Goal: Task Accomplishment & Management: Manage account settings

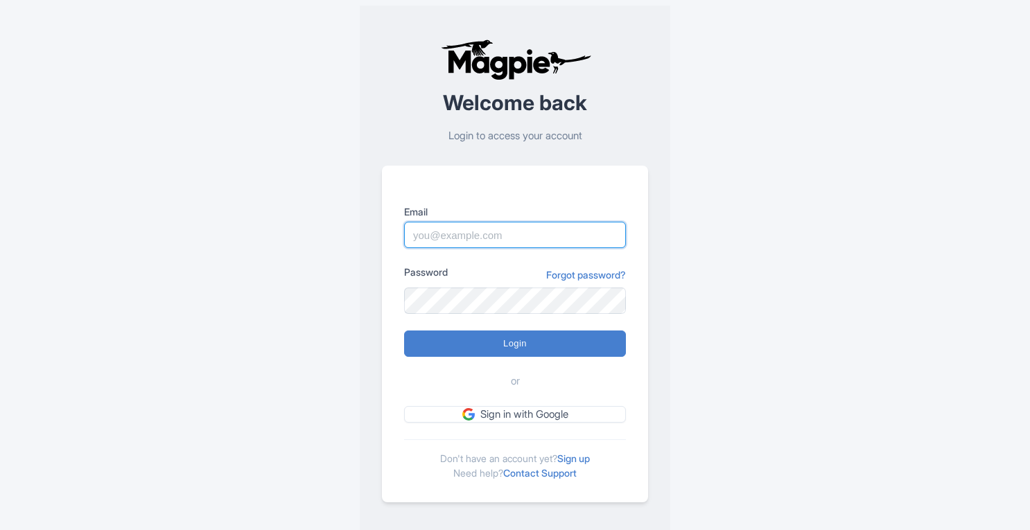
click at [465, 244] on input "Email" at bounding box center [515, 235] width 222 height 26
type input "chris@magpie.travel"
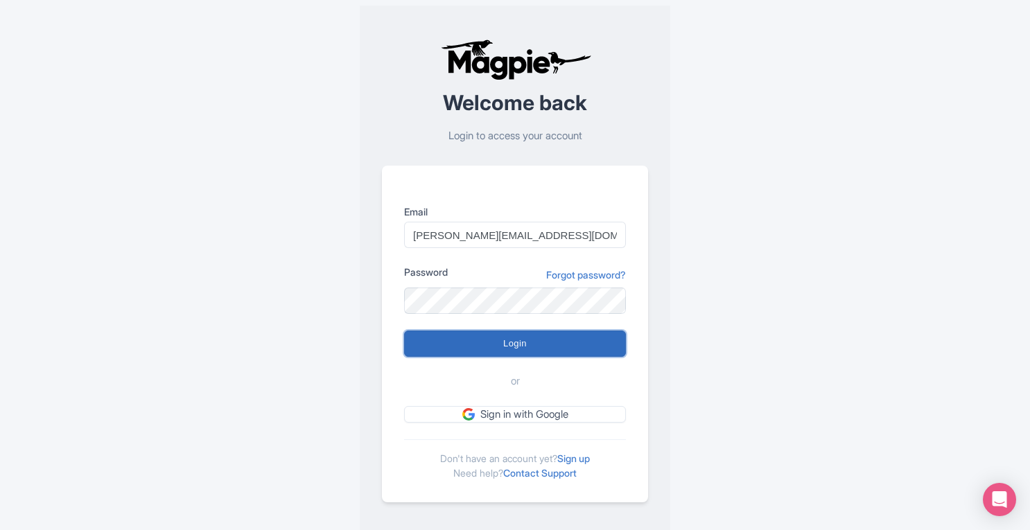
click at [513, 340] on input "Login" at bounding box center [515, 344] width 222 height 26
type input "Logging in..."
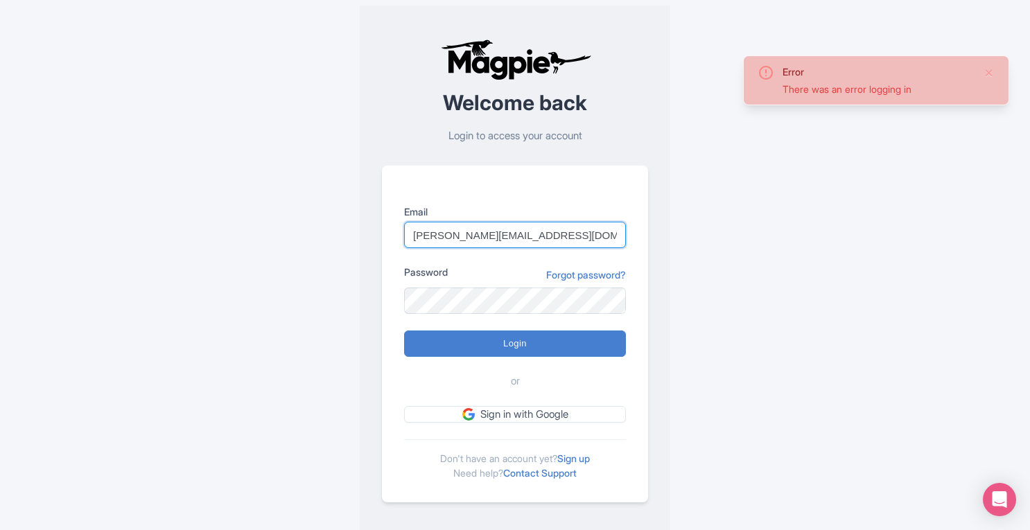
drag, startPoint x: 442, startPoint y: 234, endPoint x: 649, endPoint y: 243, distance: 206.8
click at [649, 243] on div "Welcome back Login to access your account Email chris@magpie.travel Password Fo…" at bounding box center [515, 271] width 310 height 530
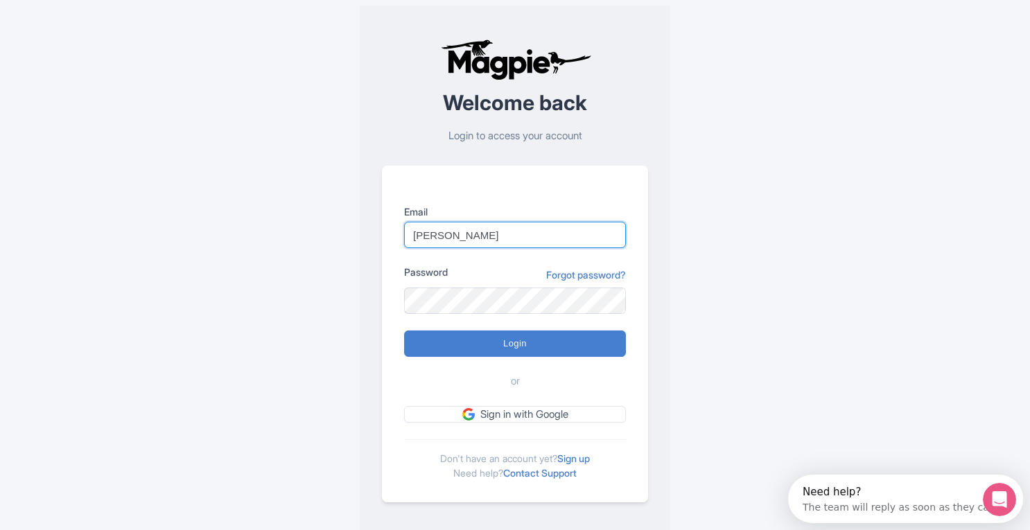
type input "[PERSON_NAME][EMAIL_ADDRESS][DOMAIN_NAME]"
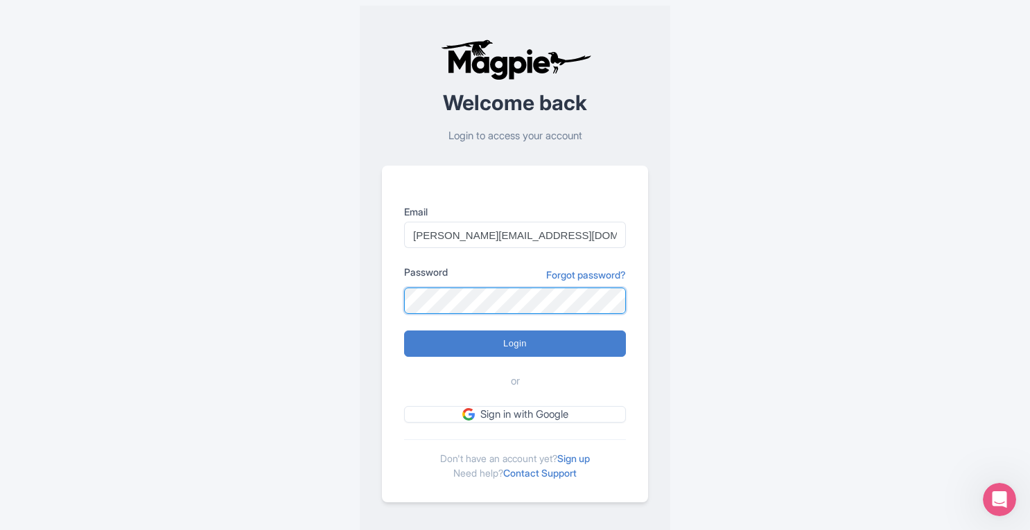
click at [404, 331] on input "Login" at bounding box center [515, 344] width 222 height 26
type input "Logging in..."
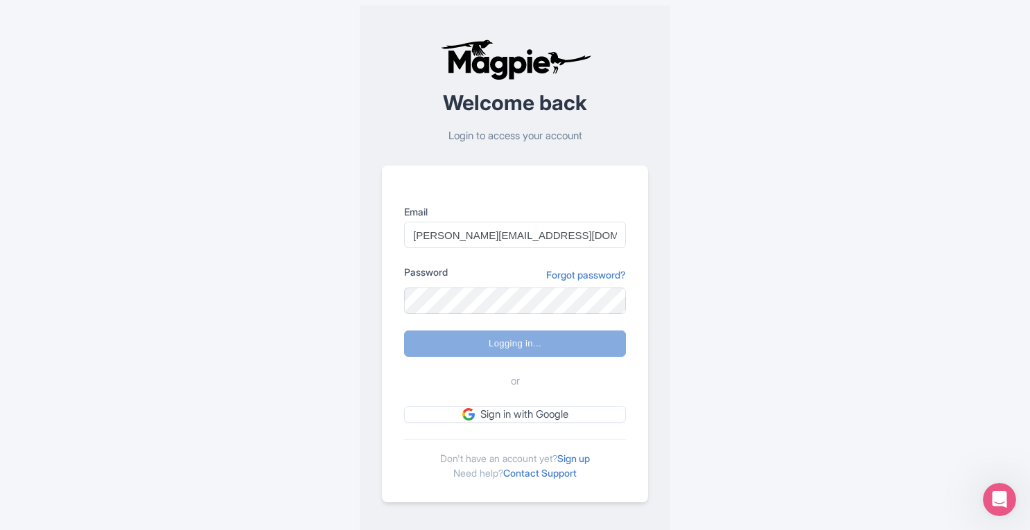
click at [868, 408] on div "Error There was an error logging in Welcome back Login to access your account E…" at bounding box center [514, 270] width 887 height 541
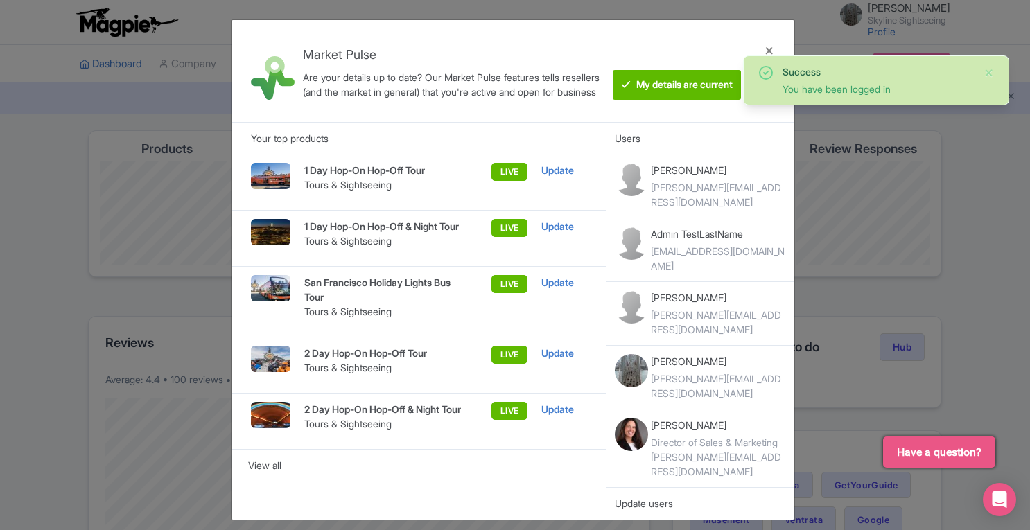
click at [1022, 168] on div "Market Pulse Are your details up to date? Our Market Pulse features tells resel…" at bounding box center [515, 265] width 1030 height 530
click at [772, 51] on div at bounding box center [769, 71] width 33 height 80
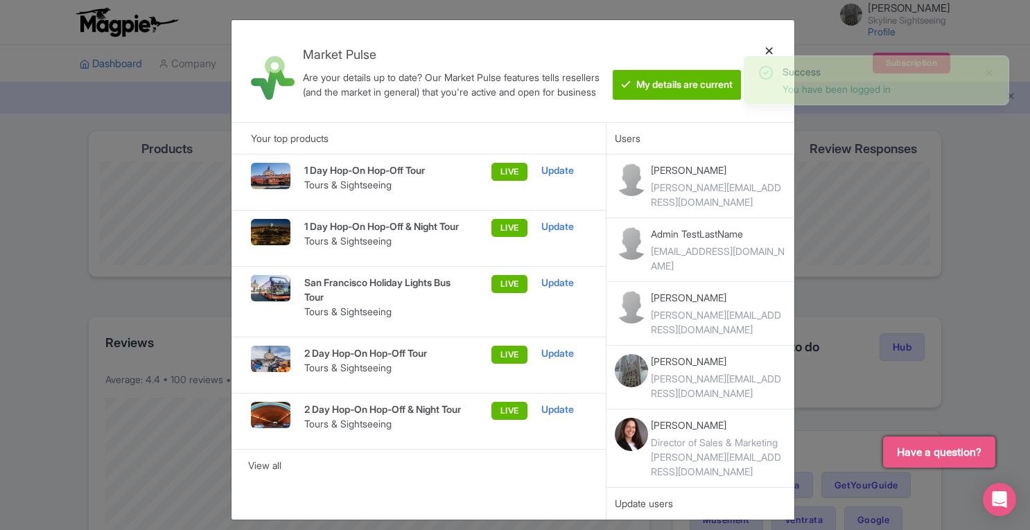
click at [772, 51] on div at bounding box center [769, 71] width 33 height 80
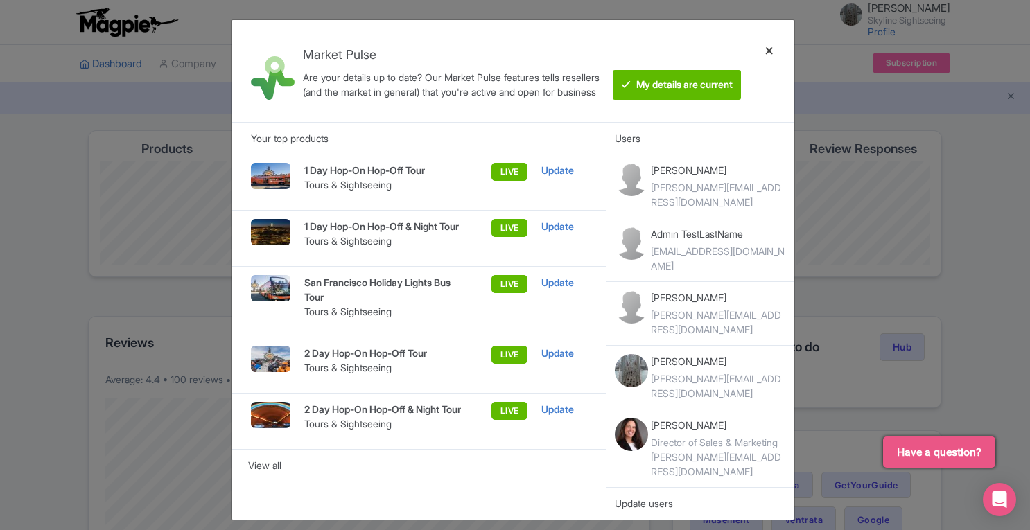
click at [771, 52] on div at bounding box center [769, 71] width 33 height 80
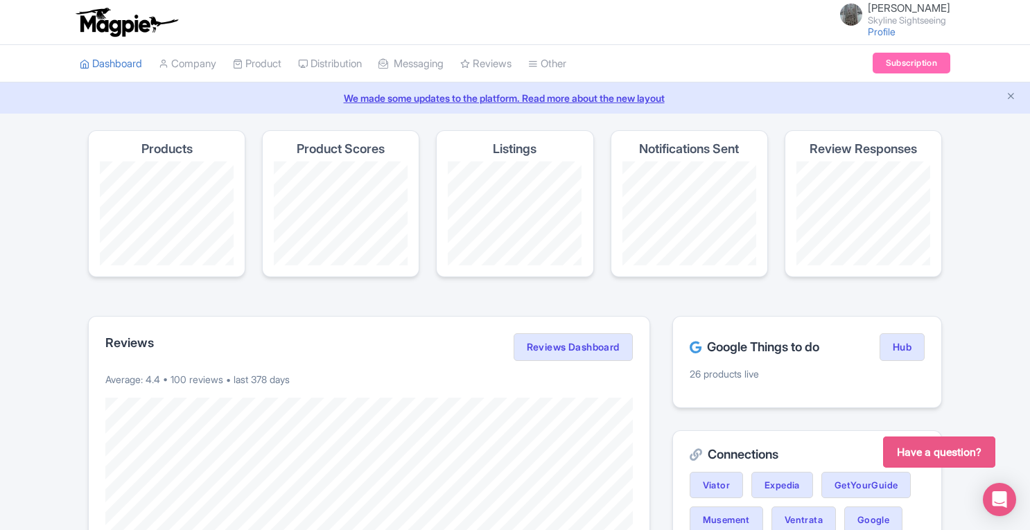
click at [978, 450] on span "Have a question?" at bounding box center [939, 452] width 85 height 17
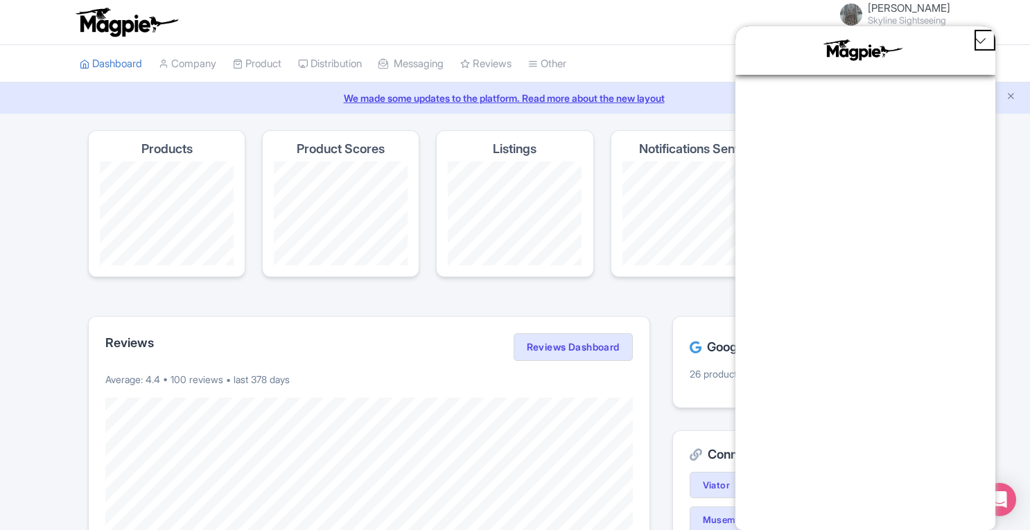
click at [981, 40] on icon "Close Chat Popup" at bounding box center [980, 41] width 12 height 12
